Goal: Find specific page/section: Find specific page/section

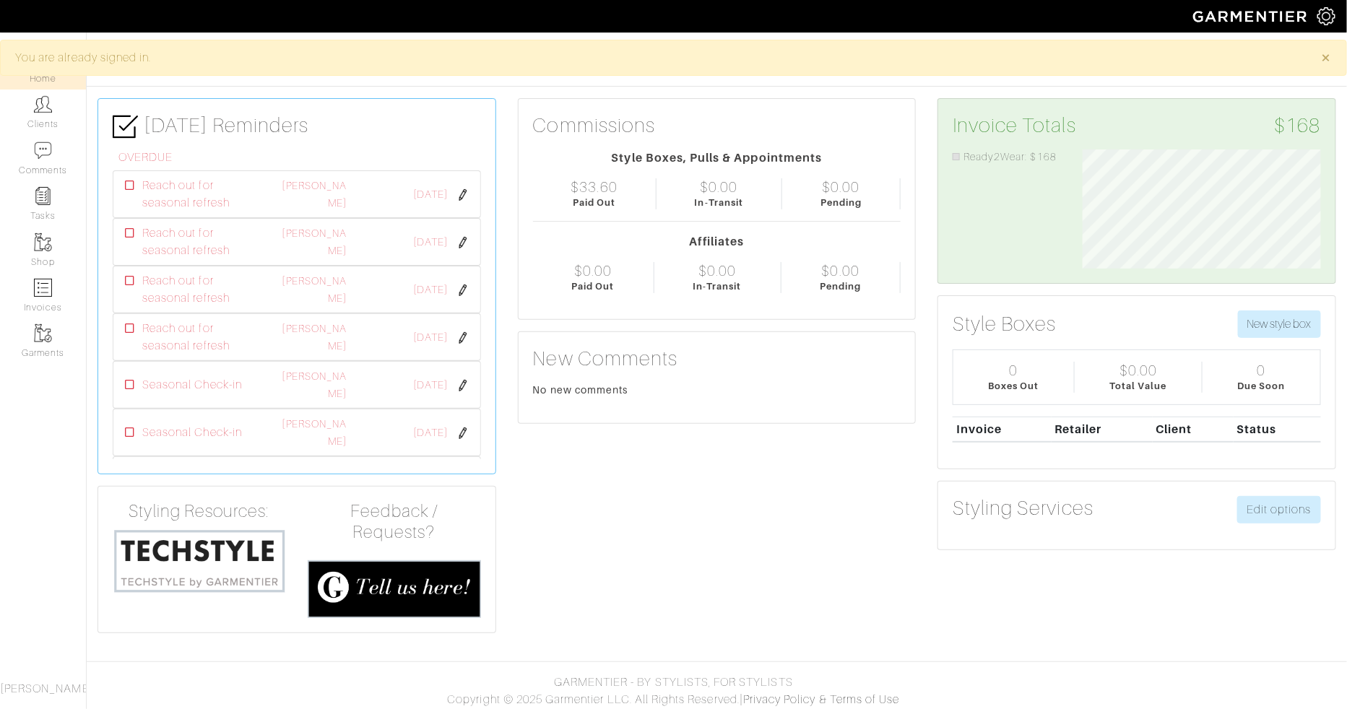
scroll to position [119, 260]
click at [45, 99] on img at bounding box center [43, 104] width 18 height 18
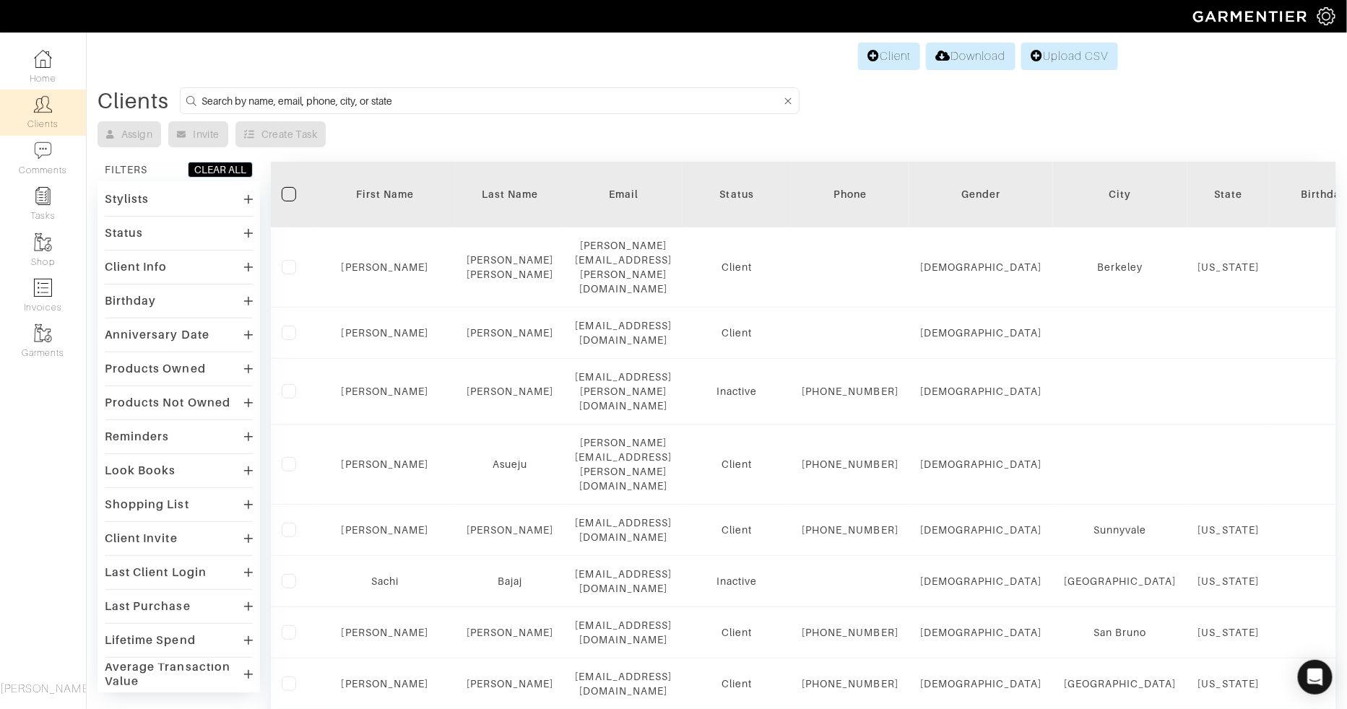
click at [374, 99] on input at bounding box center [491, 101] width 580 height 18
type input "[PERSON_NAME]"
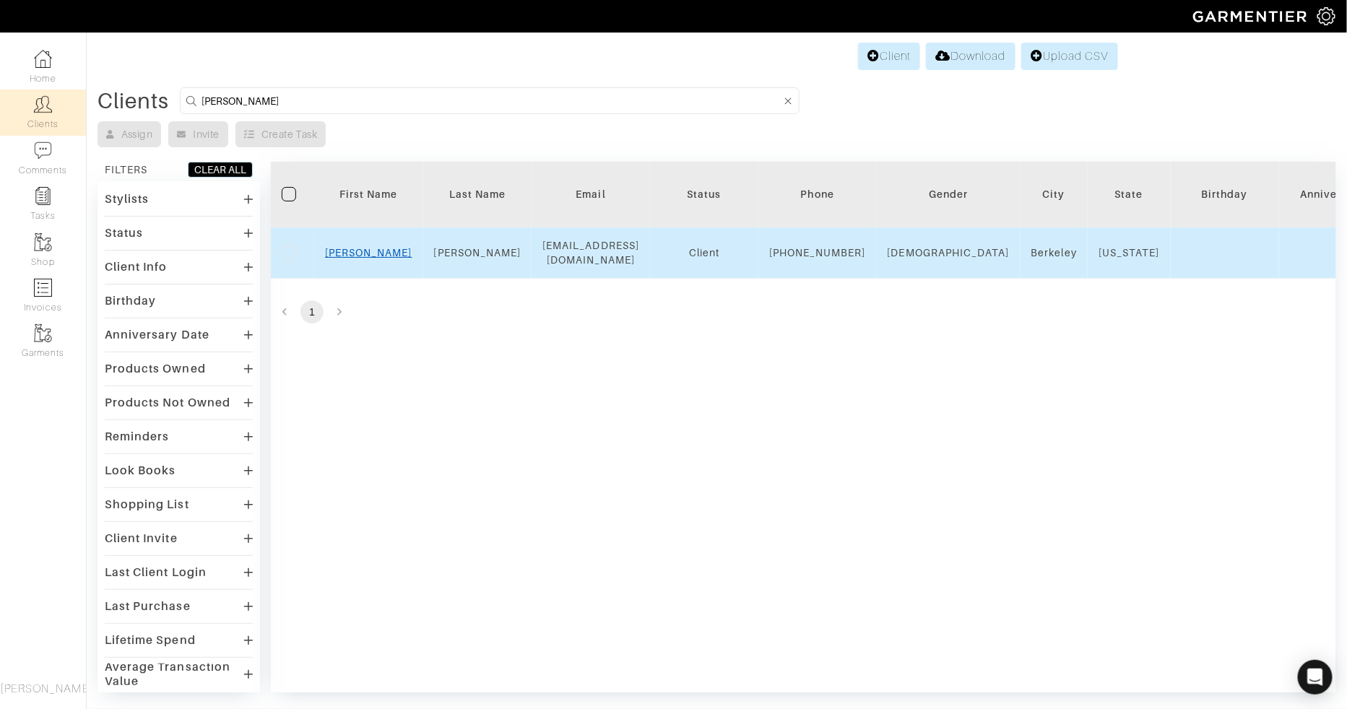
click at [368, 256] on link "[PERSON_NAME]" at bounding box center [368, 253] width 87 height 12
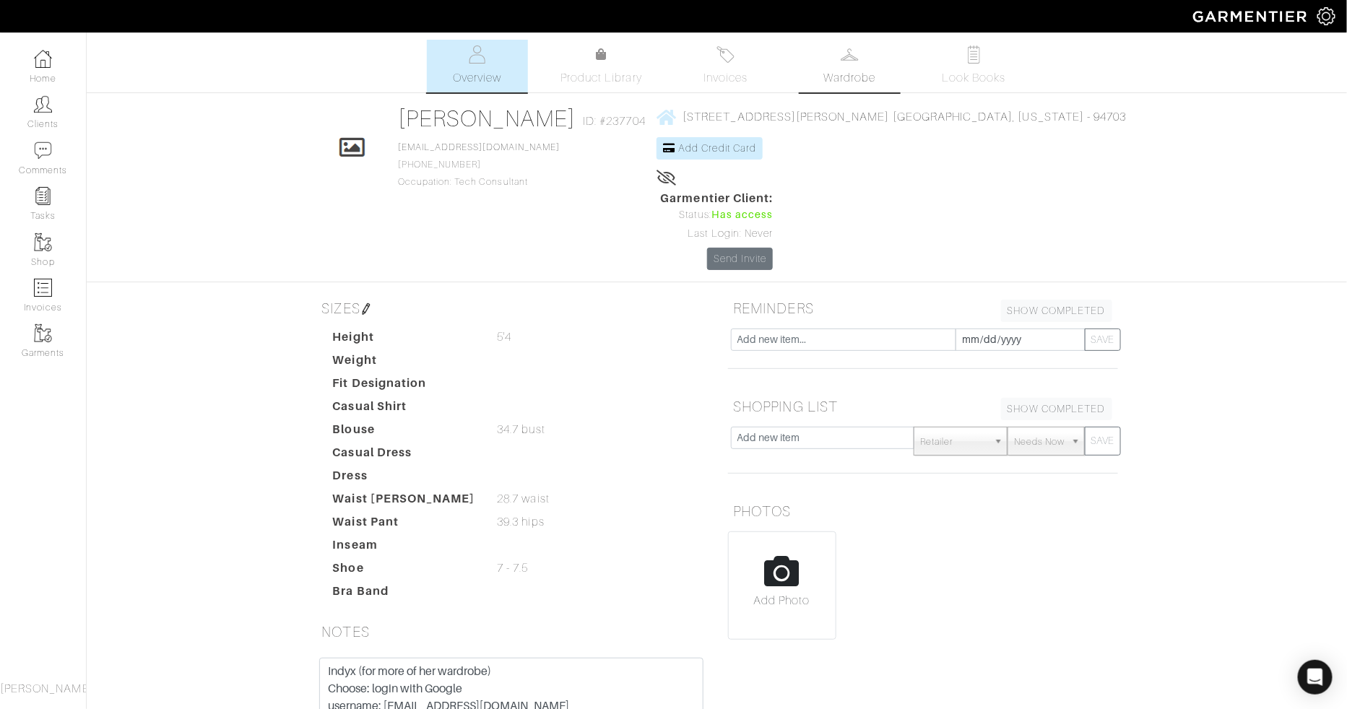
click at [891, 77] on link "Wardrobe" at bounding box center [849, 66] width 101 height 53
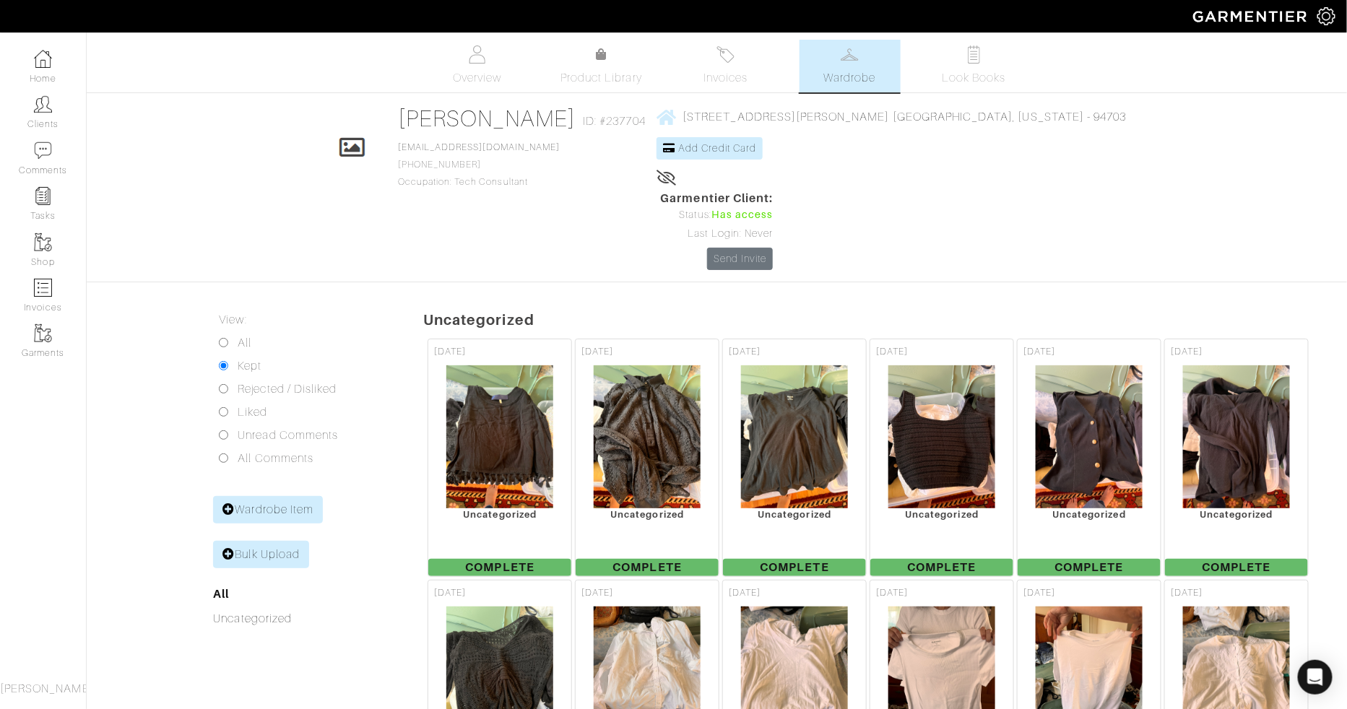
click at [221, 338] on input "All" at bounding box center [223, 342] width 9 height 9
radio input "true"
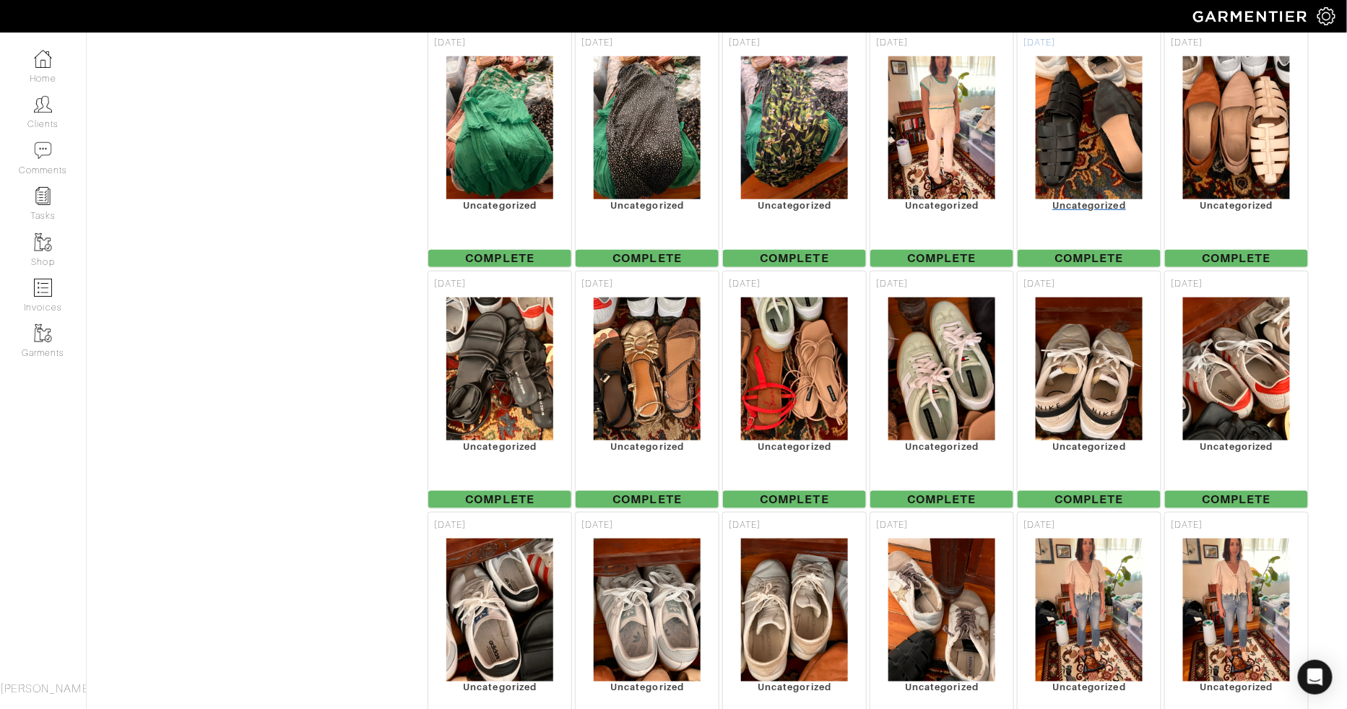
scroll to position [2752, 0]
